Goal: Check status: Check status

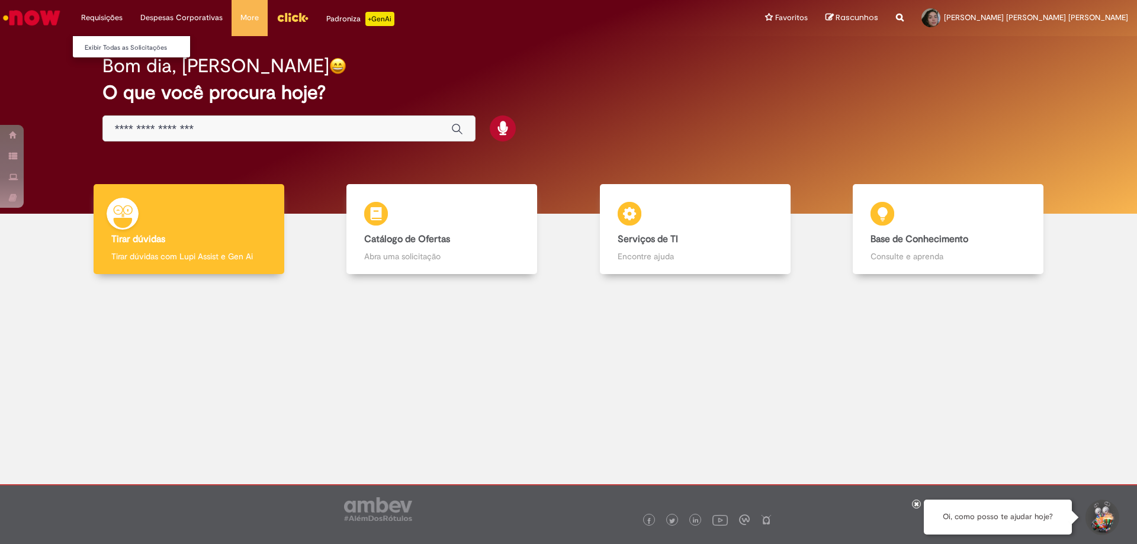
click at [111, 14] on li "Requisições Exibir Todas as Solicitações" at bounding box center [101, 18] width 59 height 36
click at [121, 43] on link "Exibir Todas as Solicitações" at bounding box center [138, 47] width 130 height 13
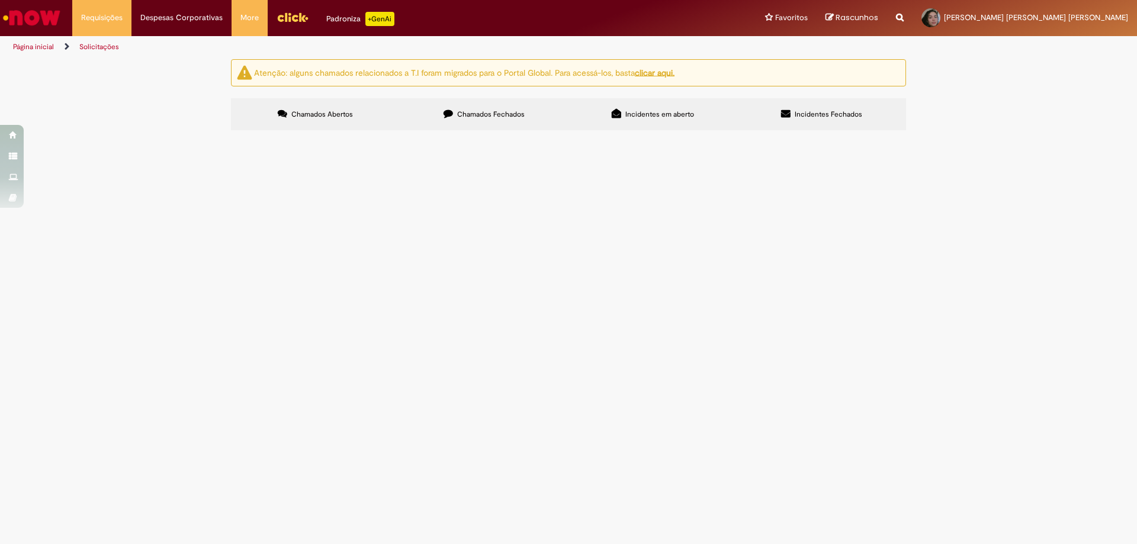
click at [479, 111] on span "Chamados Fechados" at bounding box center [490, 114] width 67 height 9
click at [639, 111] on span "Incidentes em aberto" at bounding box center [659, 114] width 69 height 9
click at [800, 114] on span "Incidentes Fechados" at bounding box center [827, 114] width 67 height 9
click at [328, 116] on span "Chamados Abertos" at bounding box center [322, 114] width 62 height 9
click at [484, 112] on span "Chamados Fechados" at bounding box center [490, 114] width 67 height 9
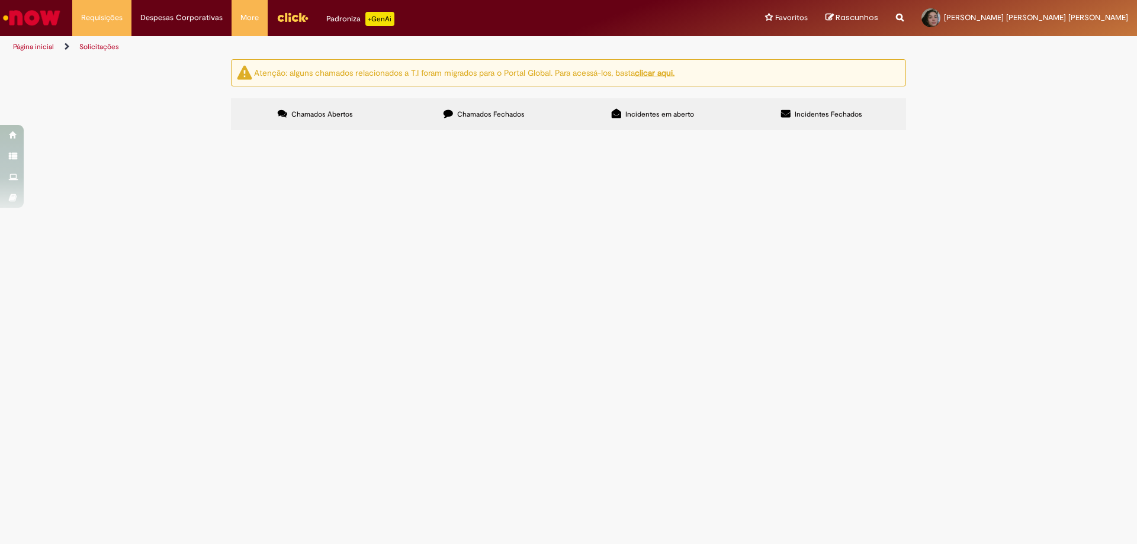
click at [624, 111] on label "Incidentes em aberto" at bounding box center [652, 114] width 169 height 32
